Goal: Information Seeking & Learning: Learn about a topic

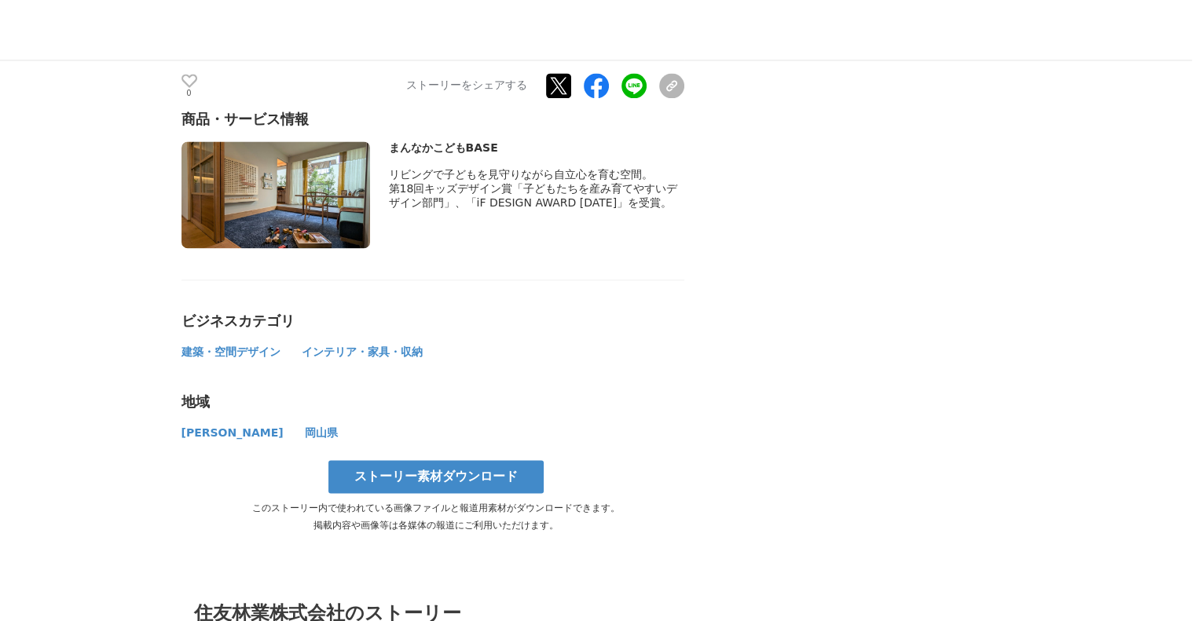
scroll to position [8403, 0]
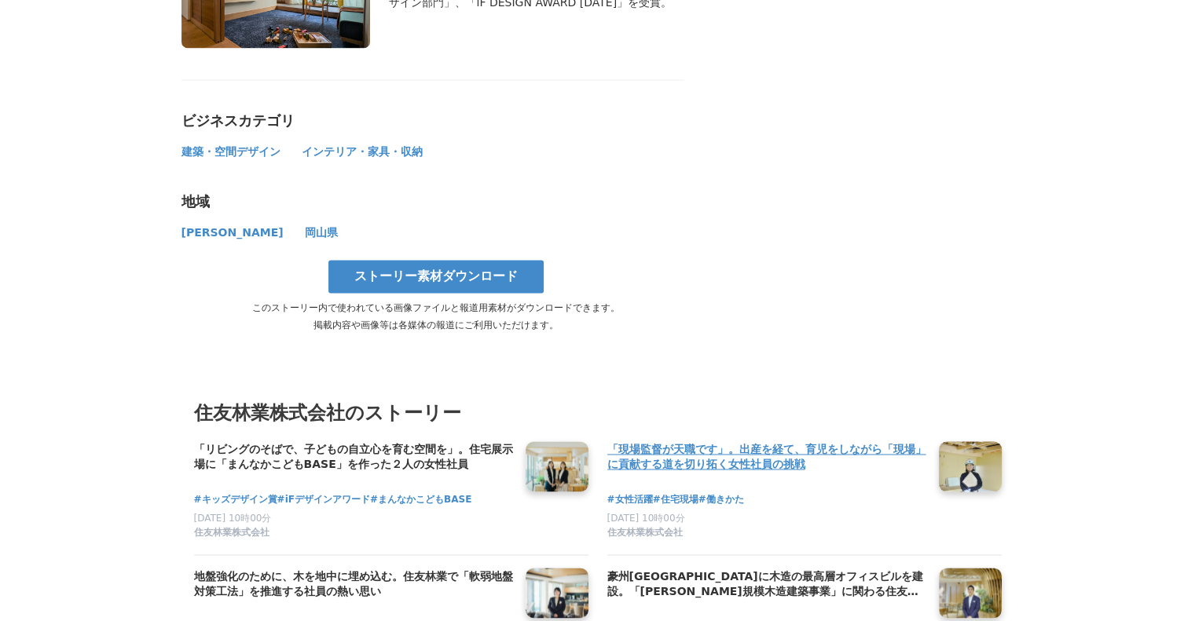
click at [785, 441] on h4 "「現場監督が天職です」。出産を経て、育児をしながら「現場」に貢献する道を切り拓く女性社員の挑戦" at bounding box center [766, 457] width 319 height 32
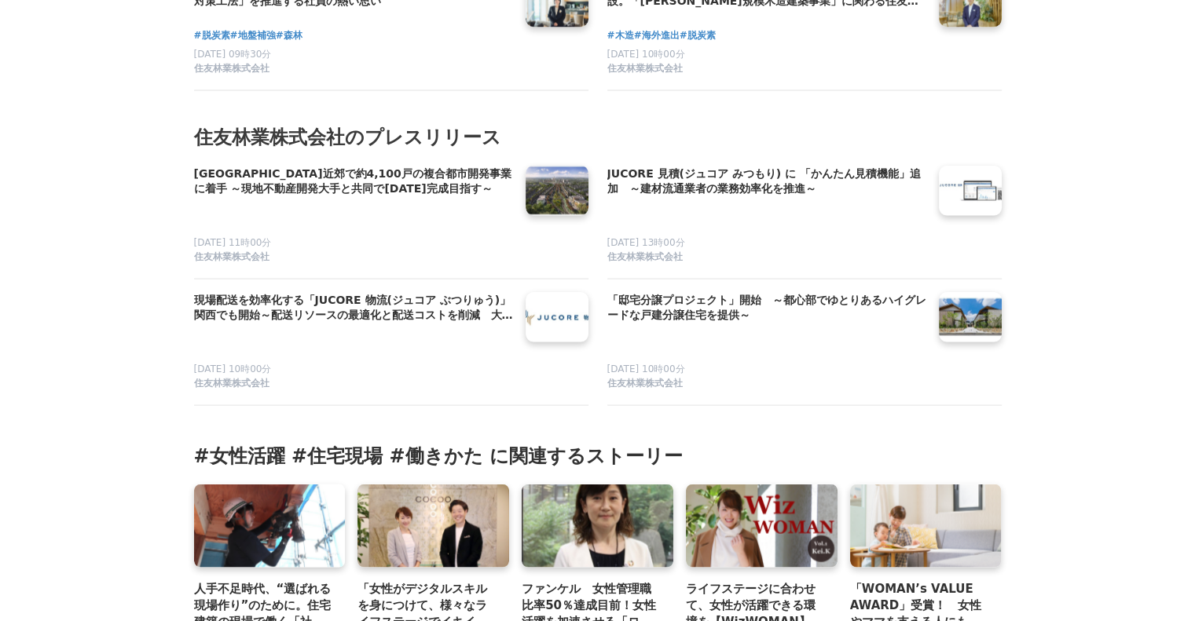
scroll to position [9110, 0]
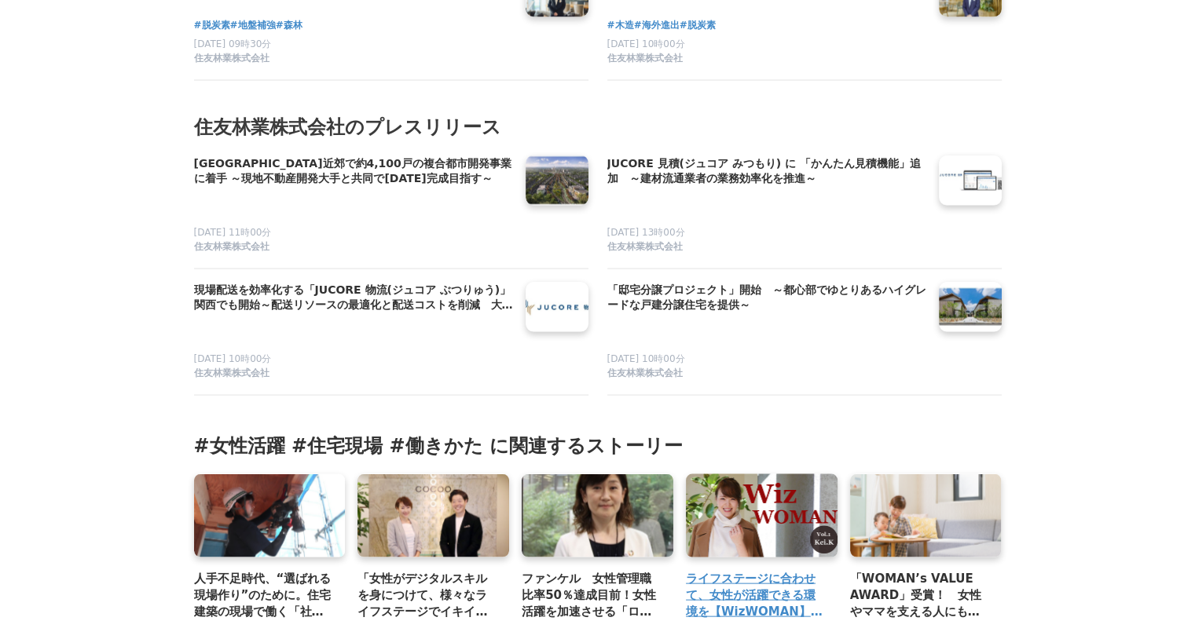
click at [754, 570] on h3 "ライフステージに合わせて、女性が活躍できる環境を【WizWOMAN】Vol.1" at bounding box center [755, 595] width 139 height 51
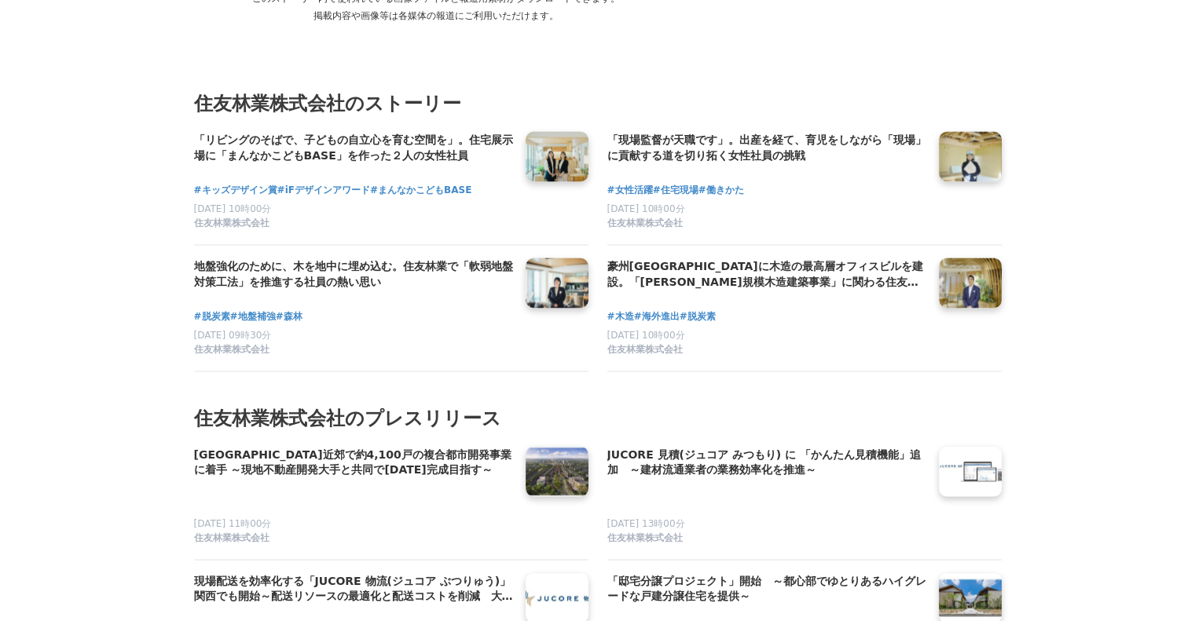
scroll to position [8639, 0]
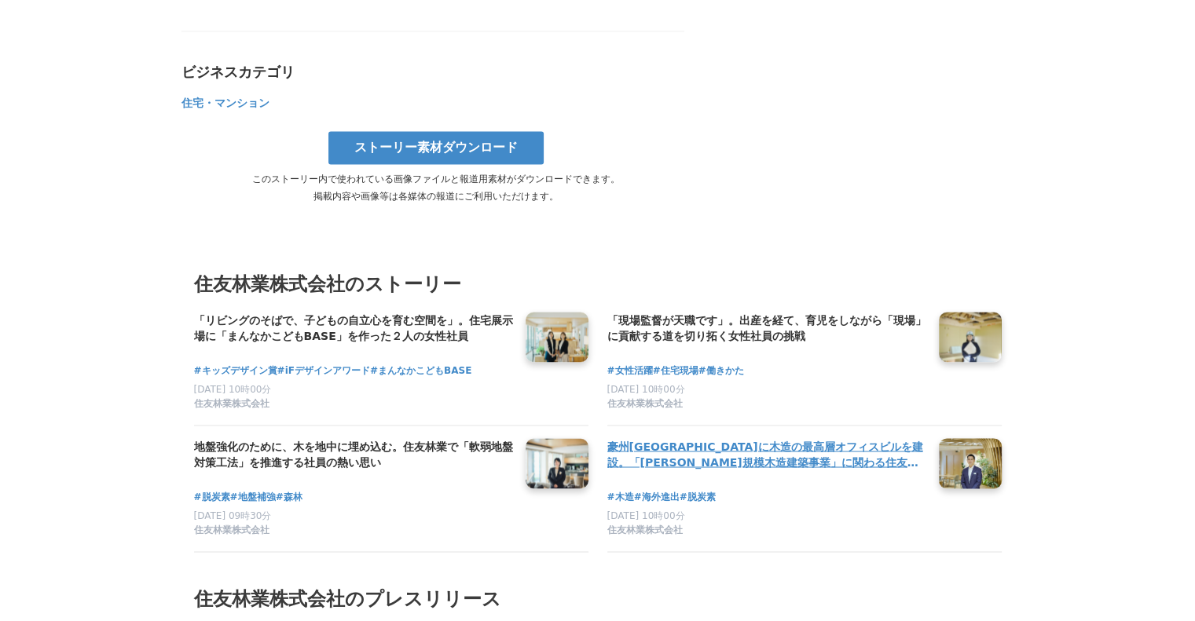
click at [680, 438] on h4 "豪州[GEOGRAPHIC_DATA]に木造の最高層オフィスビルを建設。「[PERSON_NAME]規模木造建築事業」に関わる住友林業社員のキャリアと展望" at bounding box center [766, 454] width 319 height 32
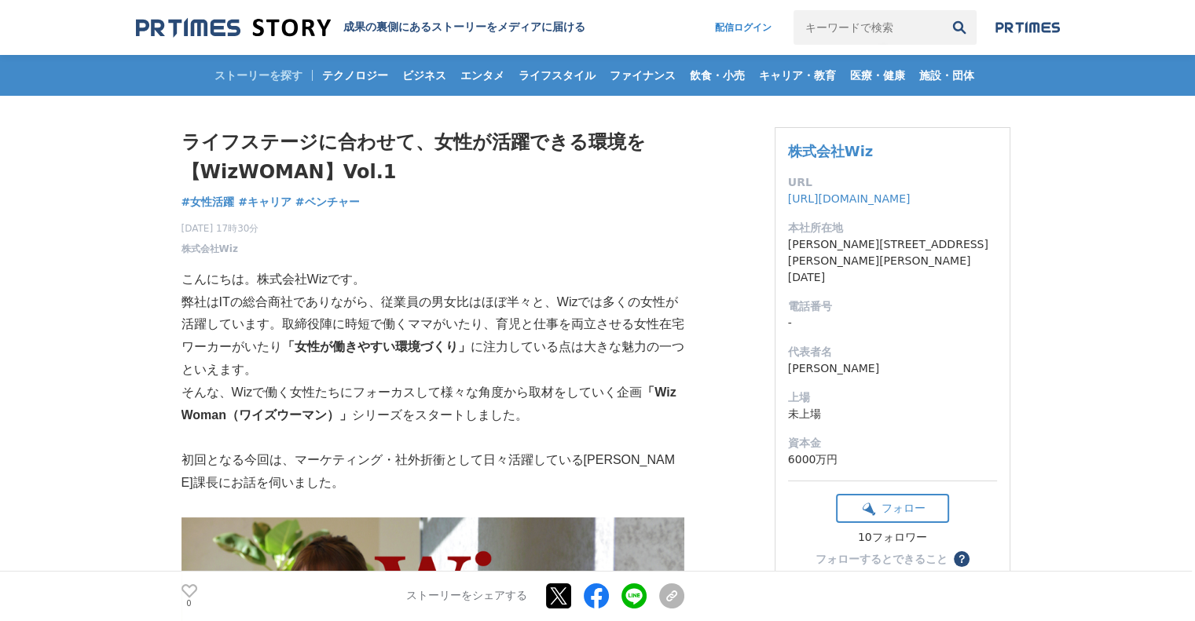
scroll to position [314, 0]
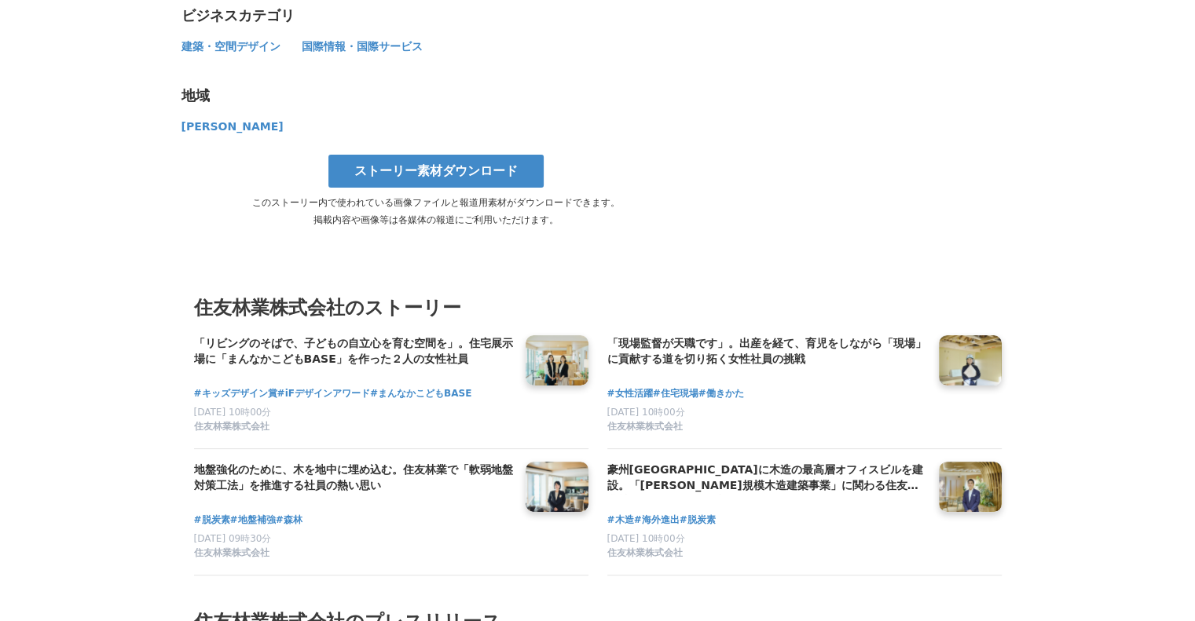
scroll to position [6676, 0]
